Goal: Information Seeking & Learning: Check status

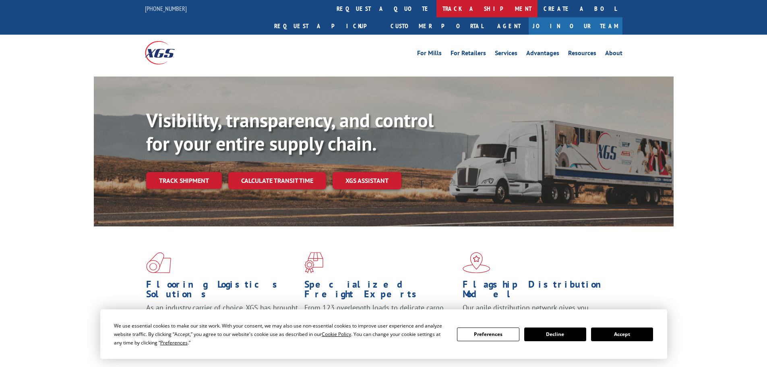
click at [437, 9] on link "track a shipment" at bounding box center [487, 8] width 101 height 17
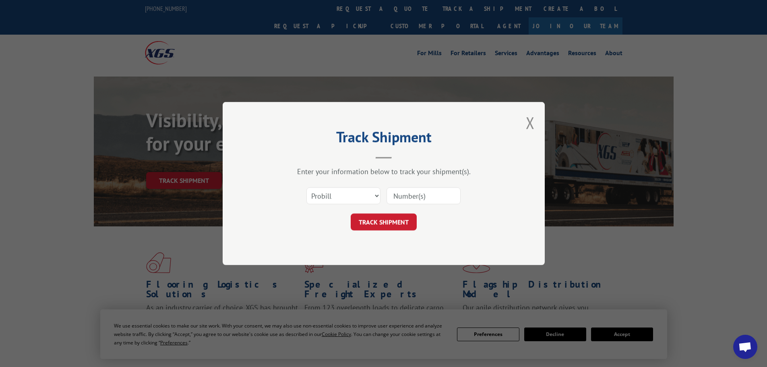
click at [350, 186] on div "Select category... Probill BOL PO" at bounding box center [384, 195] width 242 height 27
drag, startPoint x: 335, startPoint y: 195, endPoint x: 332, endPoint y: 201, distance: 6.7
click at [335, 195] on select "Select category... Probill BOL PO" at bounding box center [343, 195] width 74 height 17
select select "bol"
click at [306, 187] on select "Select category... Probill BOL PO" at bounding box center [343, 195] width 74 height 17
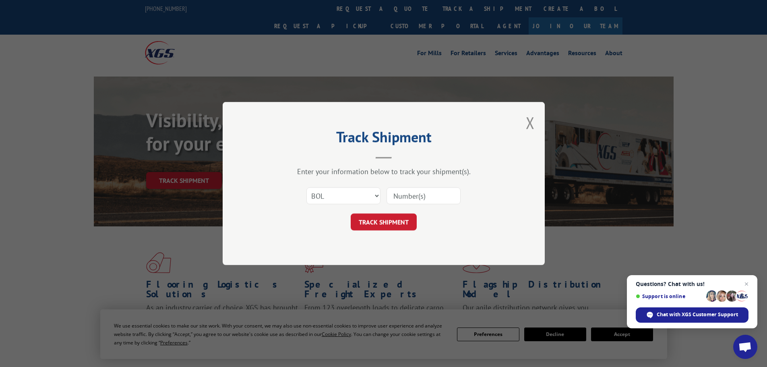
click at [393, 196] on input at bounding box center [424, 195] width 74 height 17
paste input "6020042"
type input "6020042"
click at [396, 225] on button "TRACK SHIPMENT" at bounding box center [384, 221] width 66 height 17
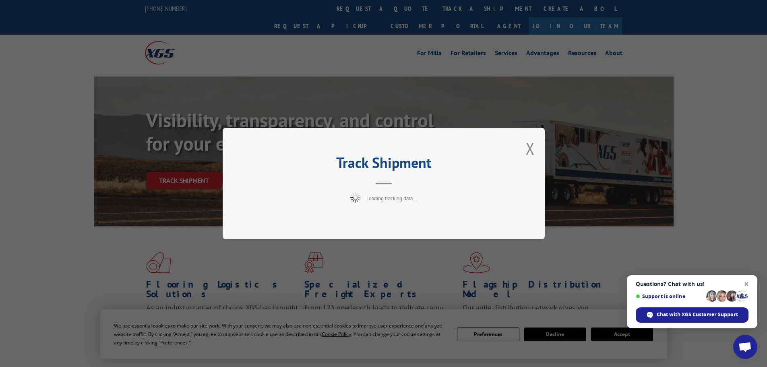
click at [746, 283] on span "Close chat" at bounding box center [747, 284] width 10 height 10
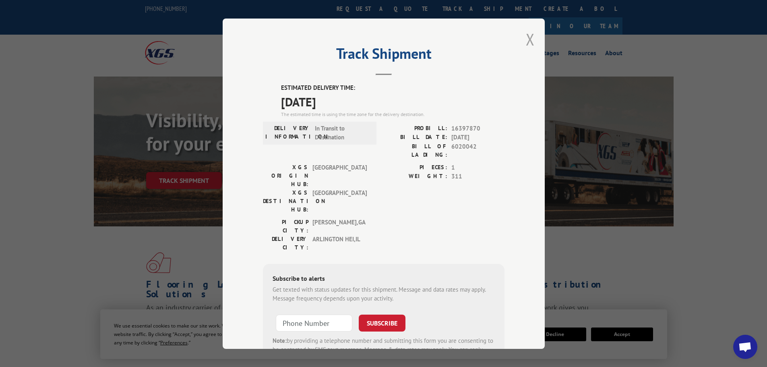
click at [526, 40] on button "Close modal" at bounding box center [530, 39] width 9 height 21
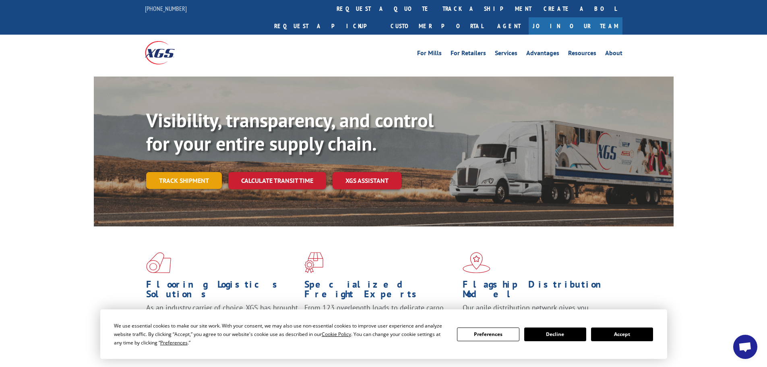
click at [199, 172] on link "Track shipment" at bounding box center [184, 180] width 76 height 17
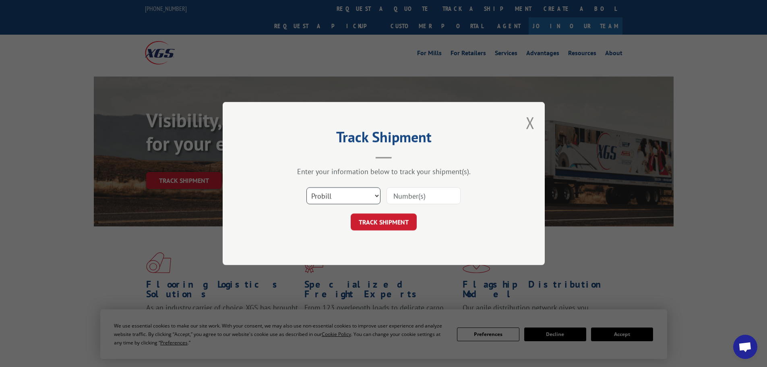
click at [361, 194] on select "Select category... Probill BOL PO" at bounding box center [343, 195] width 74 height 17
select select "bol"
click at [306, 187] on select "Select category... Probill BOL PO" at bounding box center [343, 195] width 74 height 17
click at [395, 193] on input at bounding box center [424, 195] width 74 height 17
paste input "6021945"
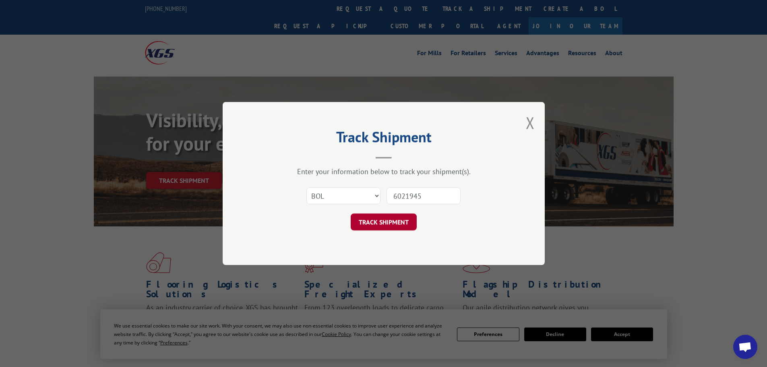
type input "6021945"
click at [394, 217] on button "TRACK SHIPMENT" at bounding box center [384, 221] width 66 height 17
